Goal: Transaction & Acquisition: Purchase product/service

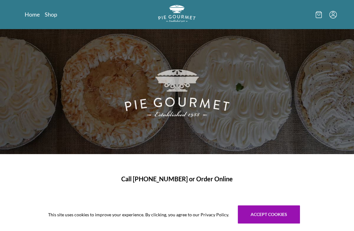
scroll to position [125, 0]
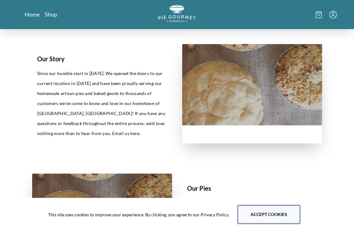
click at [282, 216] on button "Accept cookies" at bounding box center [269, 214] width 62 height 18
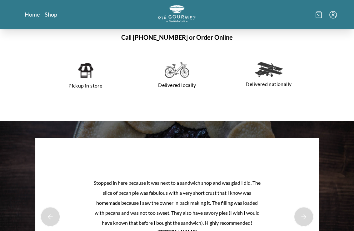
scroll to position [437, 0]
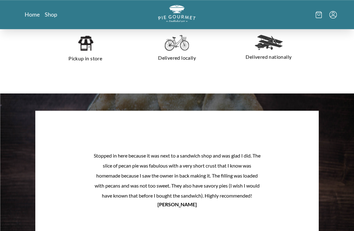
click at [270, 37] on img at bounding box center [268, 42] width 28 height 15
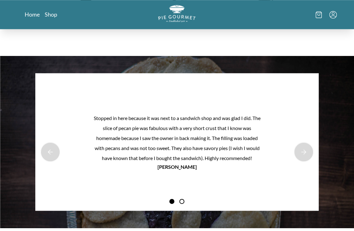
scroll to position [499, 0]
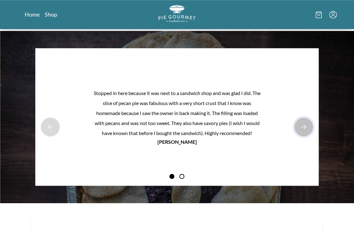
click at [305, 117] on button "Next Product Image" at bounding box center [303, 127] width 20 height 20
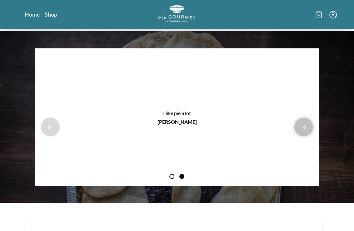
click at [305, 117] on button "Next Product Image" at bounding box center [303, 127] width 20 height 20
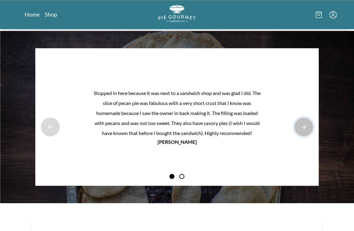
click at [305, 117] on button "Next Product Image" at bounding box center [303, 127] width 20 height 20
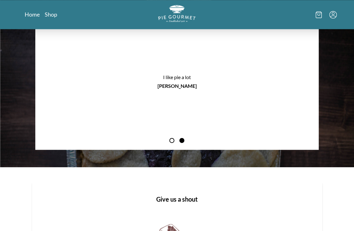
scroll to position [593, 0]
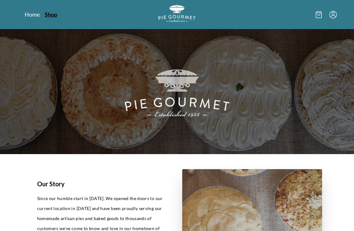
click at [56, 14] on link "Shop" at bounding box center [51, 14] width 12 height 7
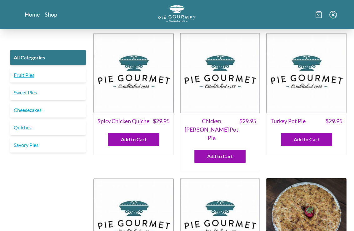
click at [20, 76] on link "Fruit Pies" at bounding box center [48, 74] width 76 height 15
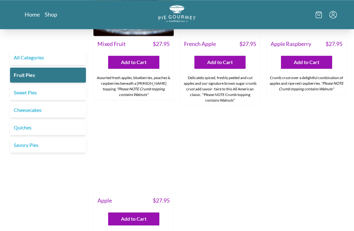
scroll to position [562, 0]
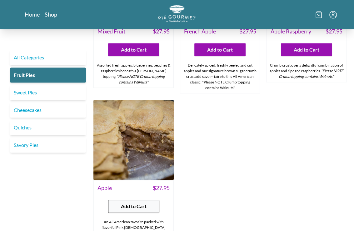
click at [129, 206] on span "Add to Cart" at bounding box center [134, 205] width 26 height 7
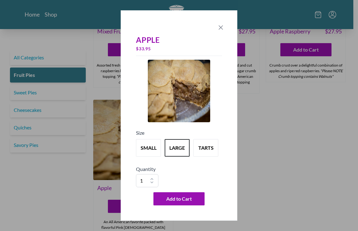
click at [218, 26] on icon "Close panel" at bounding box center [220, 27] width 7 height 7
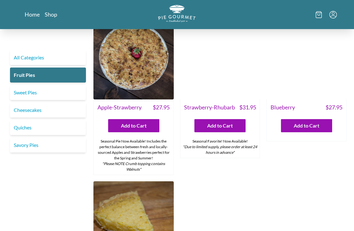
scroll to position [0, 0]
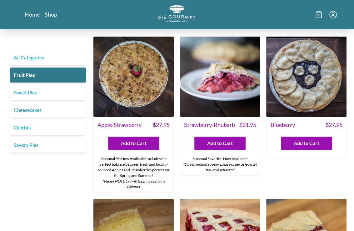
click at [318, 16] on icon at bounding box center [318, 14] width 6 height 7
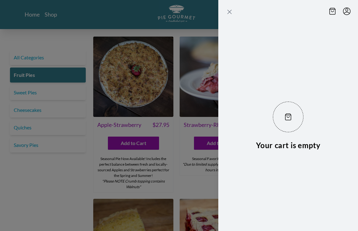
click at [230, 12] on icon "Close panel" at bounding box center [230, 12] width 4 height 4
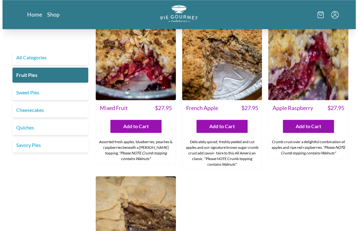
scroll to position [562, 0]
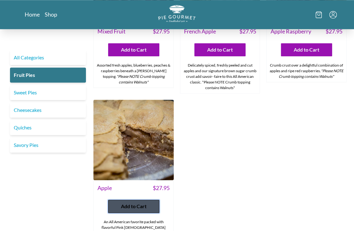
click at [129, 205] on span "Add to Cart" at bounding box center [134, 205] width 26 height 7
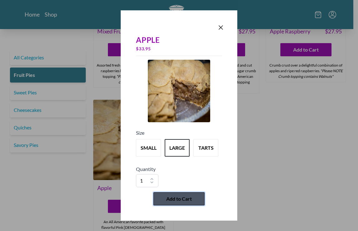
click at [181, 197] on span "Add to Cart" at bounding box center [179, 198] width 26 height 7
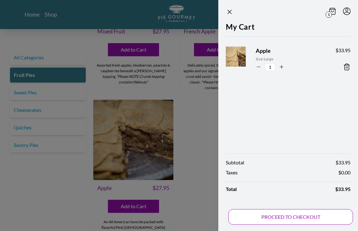
click at [273, 217] on button "PROCEED TO CHECKOUT" at bounding box center [290, 217] width 125 height 16
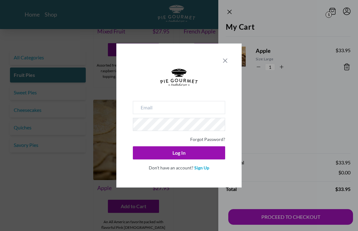
click at [226, 60] on icon "Close panel" at bounding box center [225, 60] width 7 height 7
